Goal: Communication & Community: Answer question/provide support

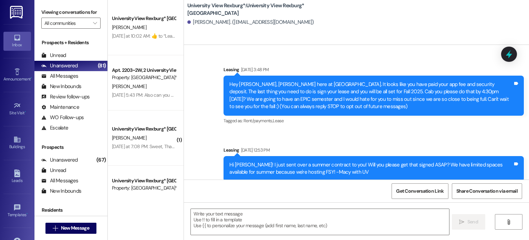
scroll to position [84, 0]
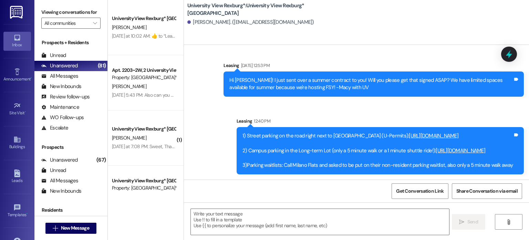
click at [237, 135] on div "1) Street parking on the road right next to us (U-Permits): [URL][DOMAIN_NAME] …" at bounding box center [380, 150] width 287 height 47
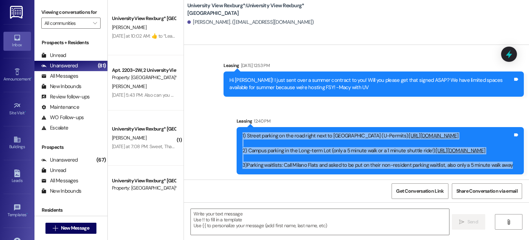
drag, startPoint x: 236, startPoint y: 133, endPoint x: 508, endPoint y: 169, distance: 274.2
click at [508, 169] on div "1) Street parking on the road right next to us (U-Permits): [URL][DOMAIN_NAME] …" at bounding box center [380, 150] width 287 height 47
copy div "1) Street parking on the road right next to us (U-Permits): [URL][DOMAIN_NAME] …"
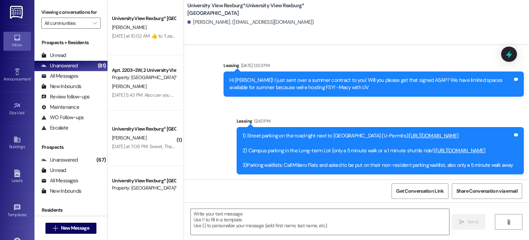
click at [200, 53] on div "Sent via SMS Leasing [DATE] 3:48 PM Hey [PERSON_NAME], [PERSON_NAME] here at [G…" at bounding box center [356, 72] width 345 height 213
click at [85, 230] on span "New Message" at bounding box center [75, 227] width 28 height 7
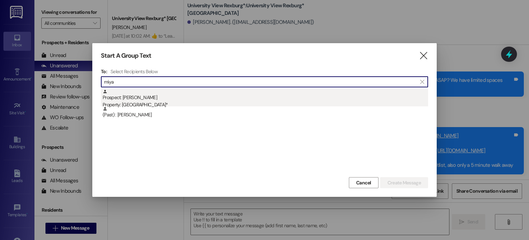
type input "miya"
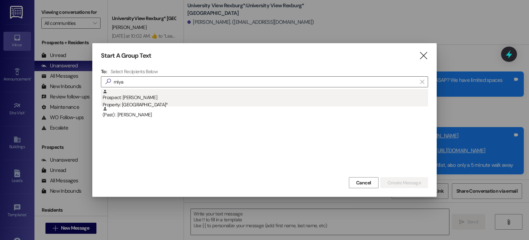
click at [174, 105] on div "Property: [GEOGRAPHIC_DATA]*" at bounding box center [266, 104] width 326 height 7
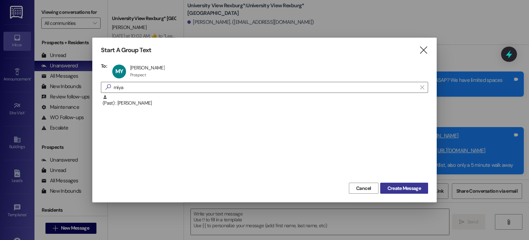
click at [400, 188] on span "Create Message" at bounding box center [404, 187] width 33 height 7
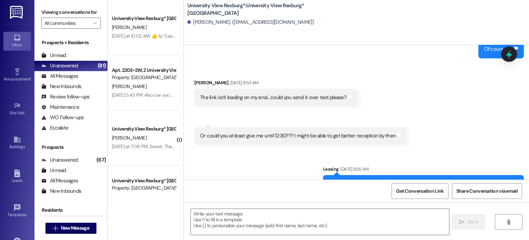
scroll to position [483, 0]
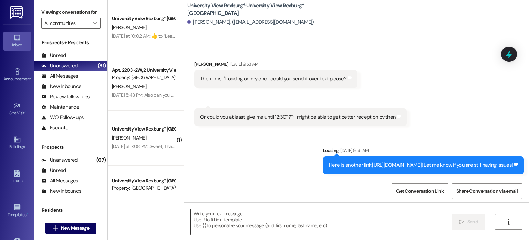
click at [320, 216] on textarea at bounding box center [320, 221] width 258 height 26
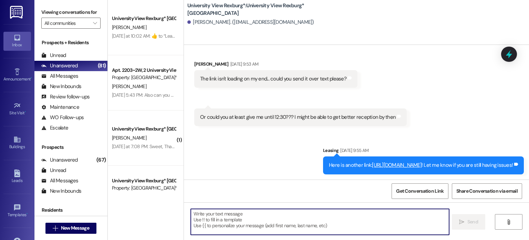
paste textarea "1) Street parking on the road right next to us (U-Permits): [URL][DOMAIN_NAME] …"
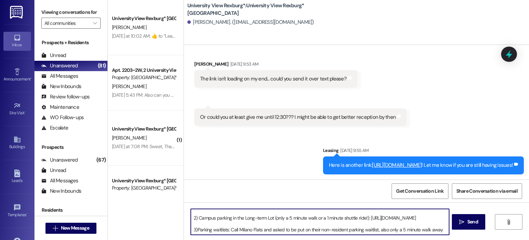
scroll to position [0, 0]
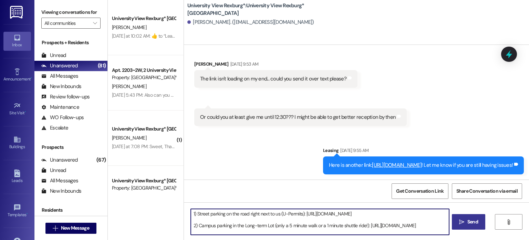
type textarea "1) Street parking on the road right next to us (U-Permits): [URL][DOMAIN_NAME] …"
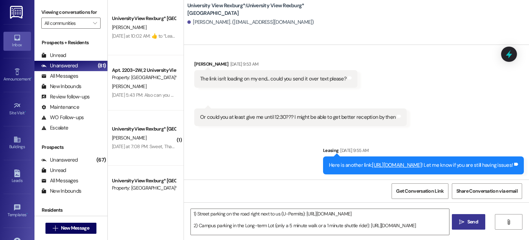
click at [460, 219] on icon "" at bounding box center [461, 222] width 5 height 6
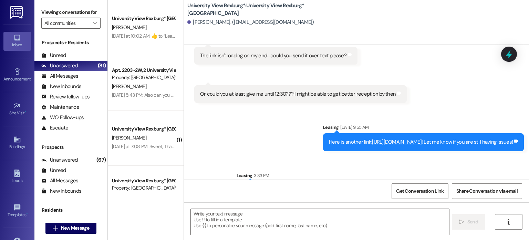
scroll to position [561, 0]
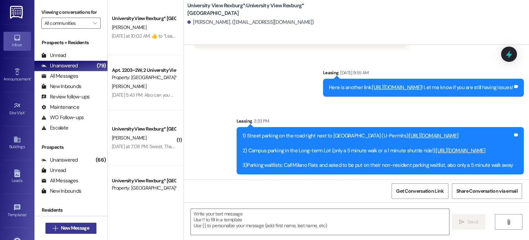
click at [75, 230] on span "New Message" at bounding box center [75, 227] width 28 height 7
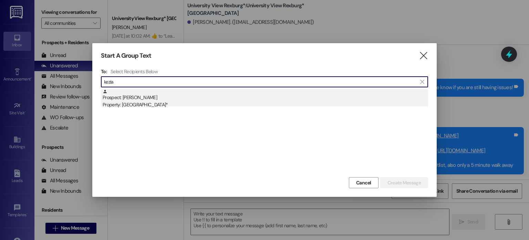
type input "kezia"
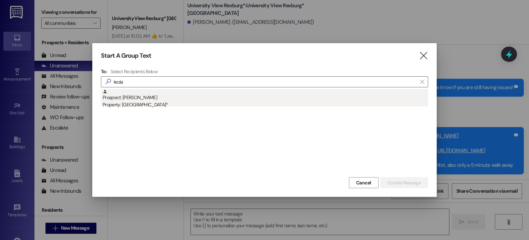
click at [176, 100] on div "Prospect: [PERSON_NAME] Property: [GEOGRAPHIC_DATA]*" at bounding box center [266, 99] width 326 height 20
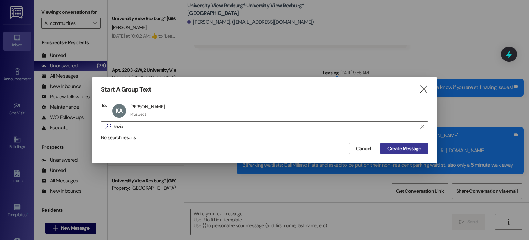
click at [389, 151] on span "Create Message" at bounding box center [404, 148] width 33 height 7
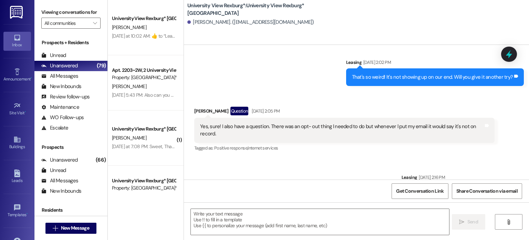
scroll to position [3435, 0]
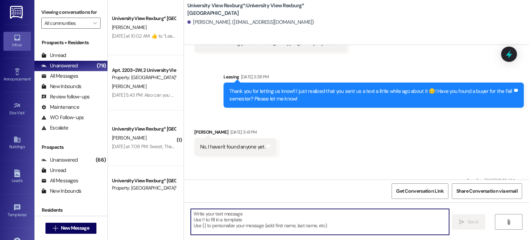
click at [332, 223] on textarea at bounding box center [320, 221] width 258 height 26
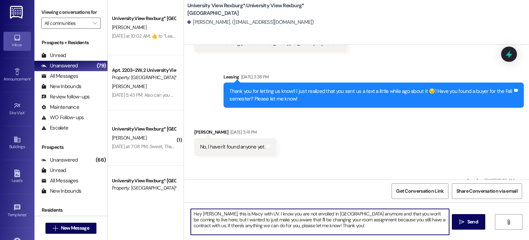
drag, startPoint x: 310, startPoint y: 224, endPoint x: 181, endPoint y: 205, distance: 130.9
click at [184, 205] on div "Hey [PERSON_NAME], this is Macy with UV. I know you are not enrolled in [GEOGRA…" at bounding box center [356, 228] width 345 height 52
type textarea "Hey [PERSON_NAME], this is Macy with UV. I know you are not enrolled in [GEOGRA…"
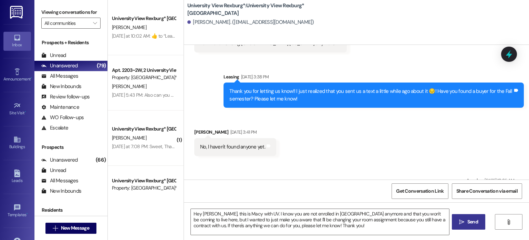
click at [469, 214] on button " Send" at bounding box center [468, 222] width 33 height 16
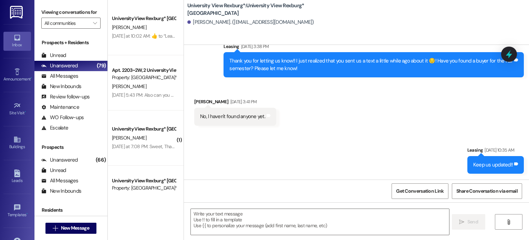
scroll to position [3498, 0]
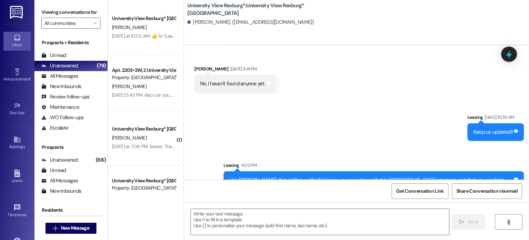
click at [315, 55] on div "Received via SMS [PERSON_NAME] [DATE] 3:41 PM No, l haven't found anyone yet. T…" at bounding box center [356, 74] width 345 height 48
click at [54, 57] on div "Unread" at bounding box center [53, 55] width 25 height 7
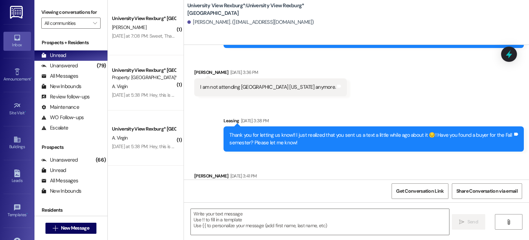
scroll to position [3387, 0]
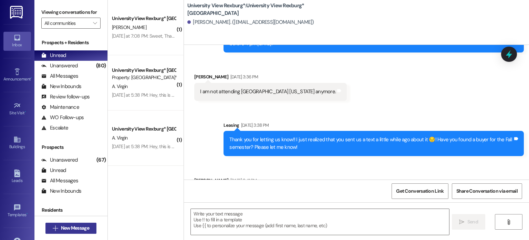
click at [78, 233] on button " New Message" at bounding box center [70, 227] width 51 height 11
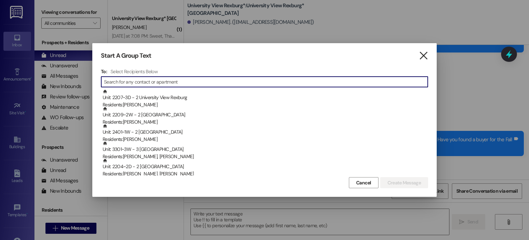
click at [424, 55] on icon "" at bounding box center [423, 55] width 9 height 7
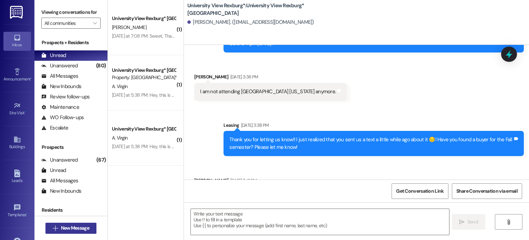
click at [91, 225] on button " New Message" at bounding box center [70, 227] width 51 height 11
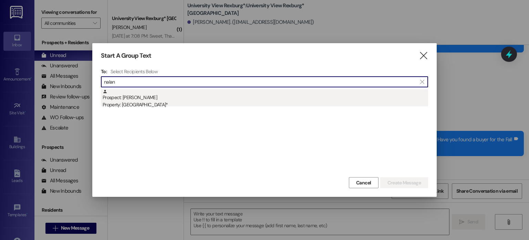
type input "nalan"
click at [183, 101] on div "Prospect: [PERSON_NAME] Property: [GEOGRAPHIC_DATA]*" at bounding box center [266, 99] width 326 height 20
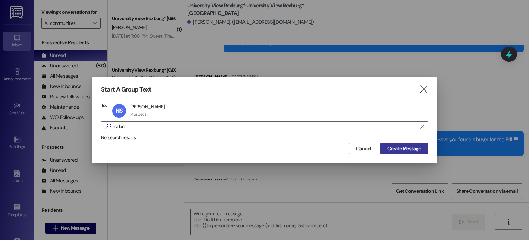
click at [403, 147] on span "Create Message" at bounding box center [404, 148] width 33 height 7
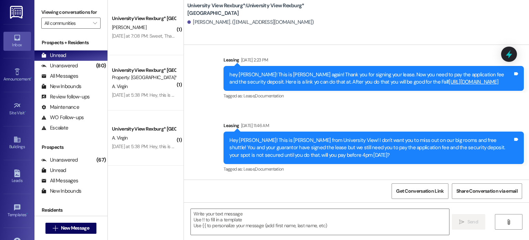
scroll to position [163, 0]
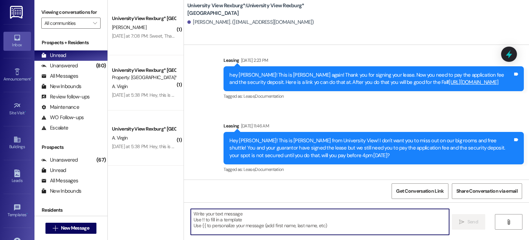
click at [309, 212] on textarea at bounding box center [320, 221] width 258 height 26
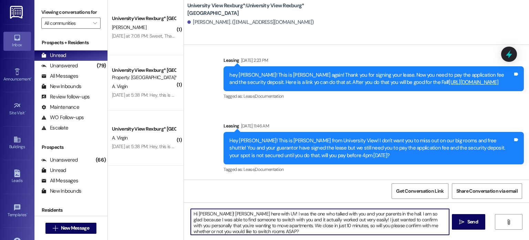
type textarea "Hi [PERSON_NAME]! [PERSON_NAME] here with UV! I was the one who talked with you…"
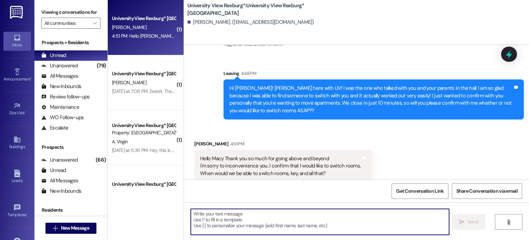
scroll to position [296, 0]
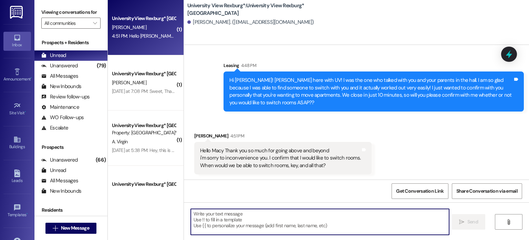
click at [302, 216] on textarea at bounding box center [320, 221] width 258 height 26
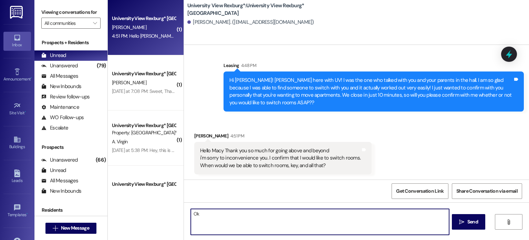
type textarea "O"
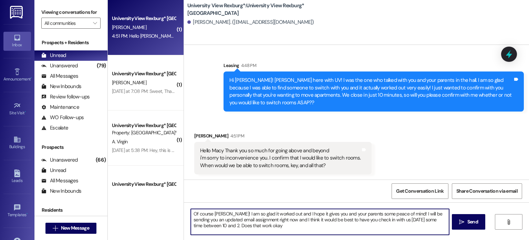
type textarea "Of course [PERSON_NAME]! I am so glad it worked out and I hope it gives you and…"
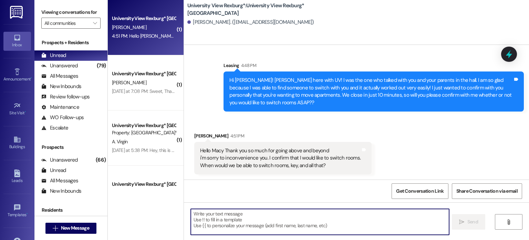
drag, startPoint x: 314, startPoint y: 227, endPoint x: 314, endPoint y: 144, distance: 82.7
click at [314, 226] on textarea at bounding box center [320, 221] width 258 height 26
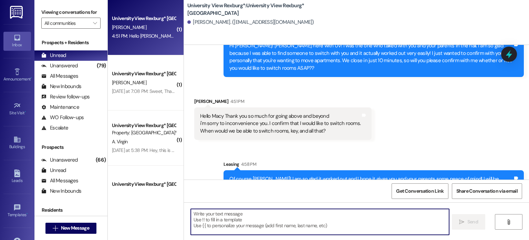
scroll to position [358, 0]
